Goal: Task Accomplishment & Management: Manage account settings

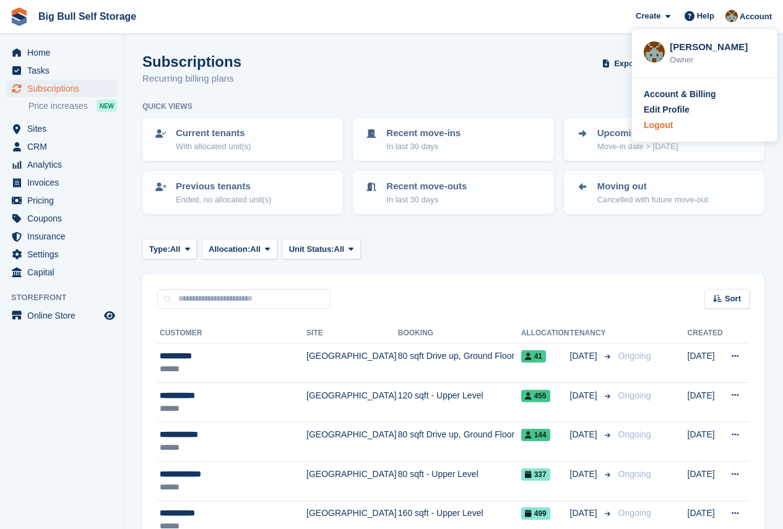
click at [668, 124] on div "Logout" at bounding box center [658, 125] width 29 height 13
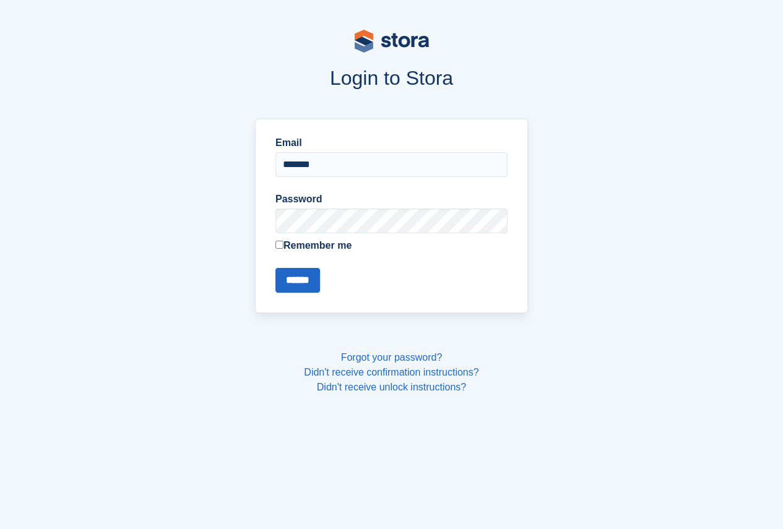
type input "**********"
click at [275, 268] on input "******" at bounding box center [297, 280] width 45 height 25
